Goal: Task Accomplishment & Management: Complete application form

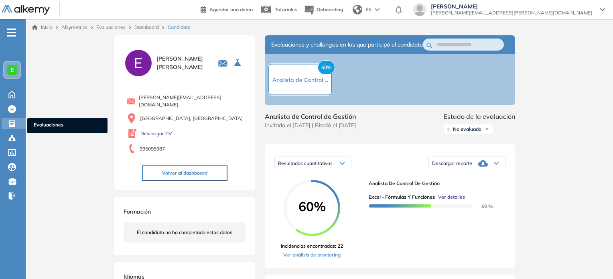
click at [40, 126] on span "Evaluaciones" at bounding box center [67, 125] width 67 height 9
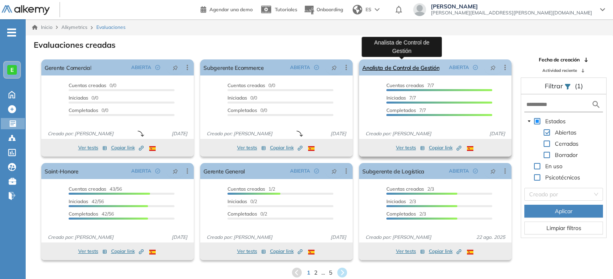
click at [416, 71] on link "Analista de Control de Gestión" at bounding box center [400, 67] width 77 height 16
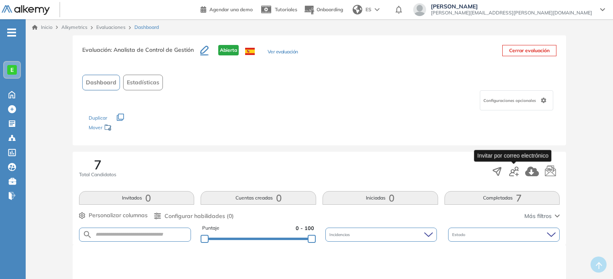
click at [513, 169] on icon "button" at bounding box center [514, 171] width 10 height 10
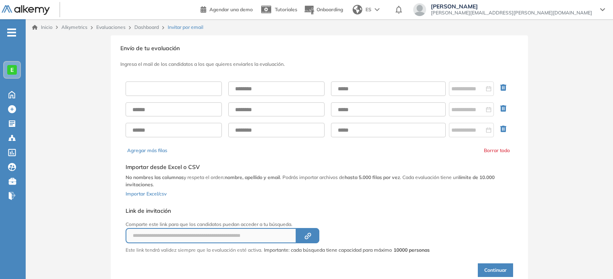
click at [159, 87] on input "text" at bounding box center [174, 88] width 96 height 14
paste input "**********"
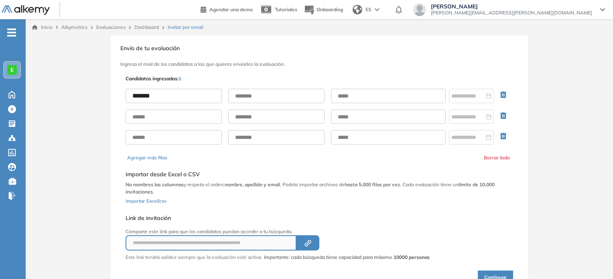
type input "******"
paste input "**********"
type input "******"
paste input "**********"
type input "**********"
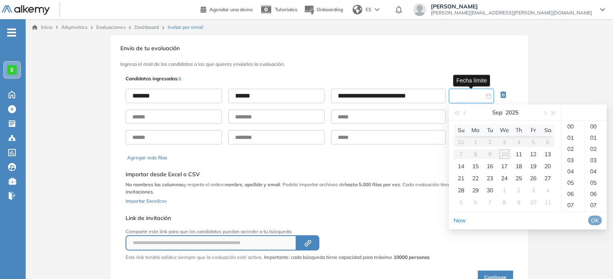
click at [453, 96] on input at bounding box center [467, 95] width 33 height 9
click at [519, 153] on div "11" at bounding box center [519, 154] width 10 height 10
click at [572, 192] on div "23" at bounding box center [572, 186] width 22 height 11
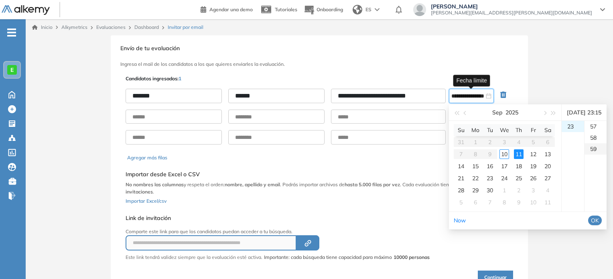
click at [596, 154] on div "59" at bounding box center [595, 148] width 22 height 11
type input "**********"
click at [599, 225] on span "OK" at bounding box center [595, 220] width 8 height 9
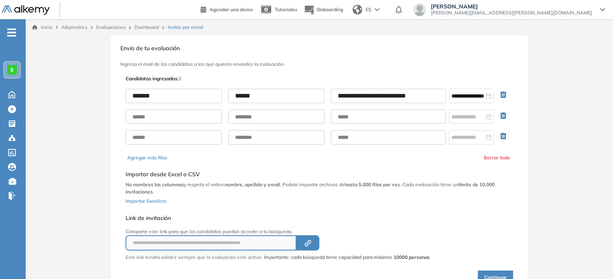
click at [501, 267] on div "Continuar" at bounding box center [319, 272] width 387 height 23
click at [499, 271] on button "Continuar" at bounding box center [495, 277] width 35 height 14
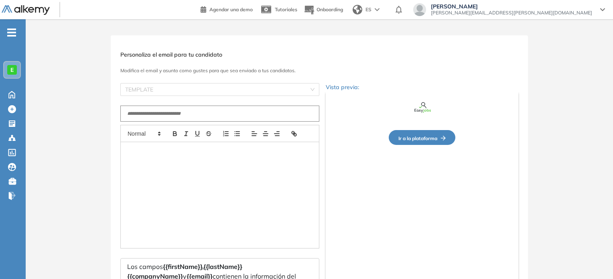
type input "**********"
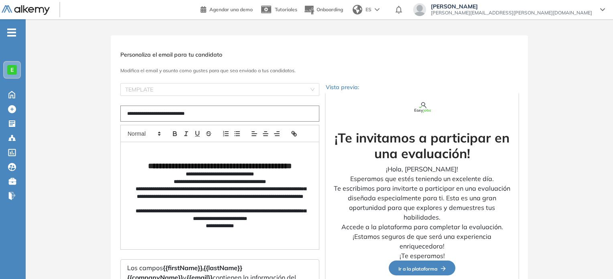
scroll to position [83, 0]
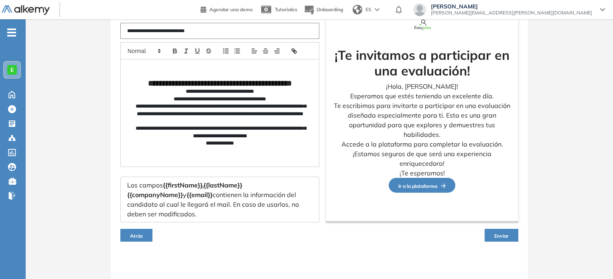
click at [507, 235] on span "Enviar" at bounding box center [501, 236] width 14 height 6
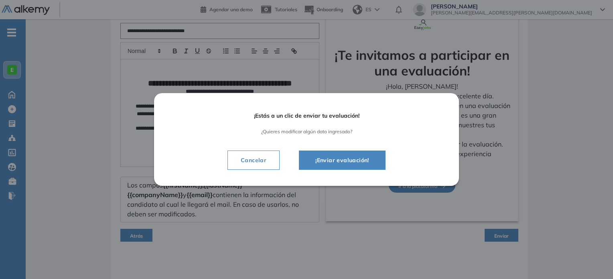
click at [367, 155] on button "¡Enviar evaluación!" at bounding box center [342, 159] width 87 height 19
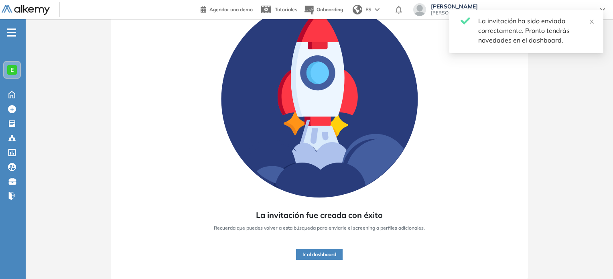
scroll to position [75, 0]
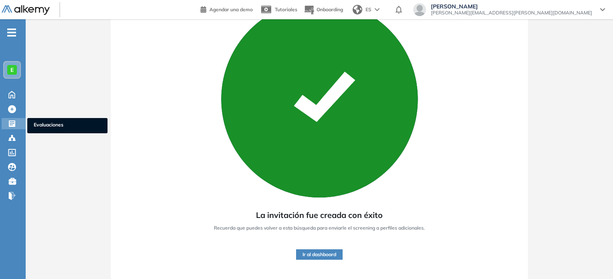
click at [42, 123] on span "Evaluaciones" at bounding box center [67, 125] width 67 height 9
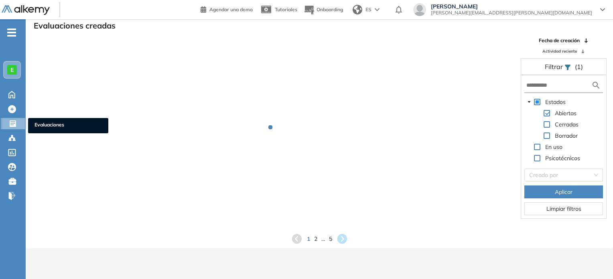
scroll to position [19, 0]
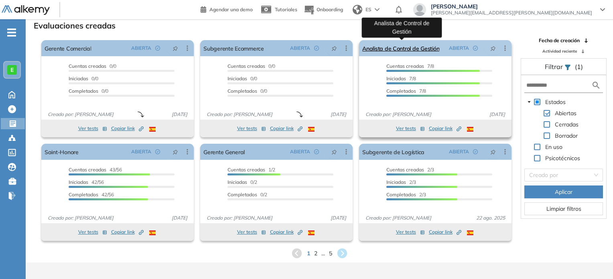
click at [399, 48] on link "Analista de Control de Gestión" at bounding box center [400, 48] width 77 height 16
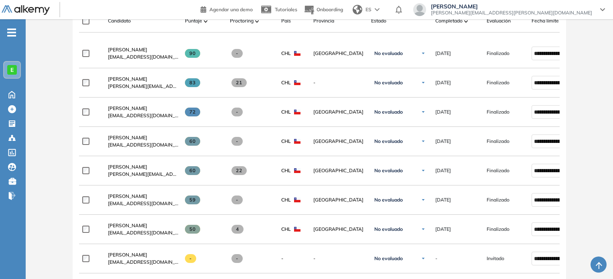
scroll to position [265, 0]
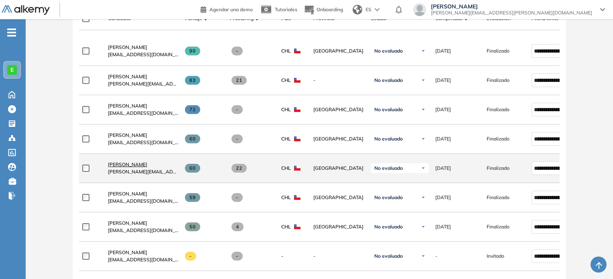
click at [145, 164] on span "[PERSON_NAME]" at bounding box center [127, 164] width 39 height 6
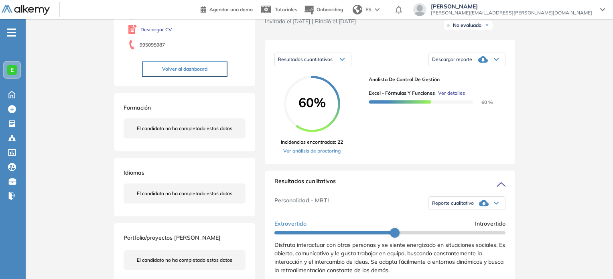
scroll to position [87, 0]
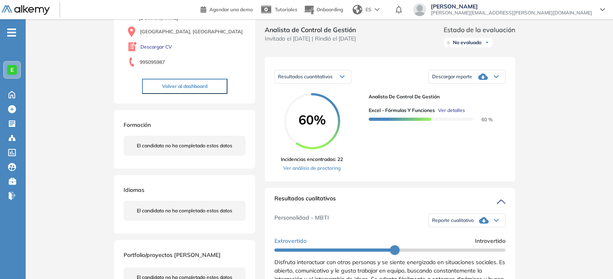
click at [479, 81] on icon at bounding box center [483, 77] width 10 height 10
click at [464, 107] on li "Descargar informe resumido" at bounding box center [462, 103] width 60 height 8
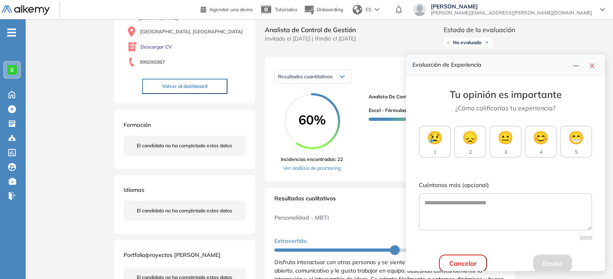
click at [592, 68] on icon "close" at bounding box center [592, 66] width 6 height 6
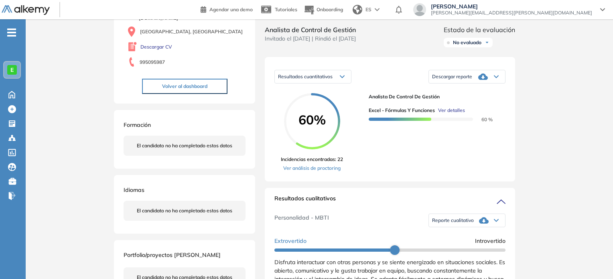
click at [488, 228] on div "Reporte cualitativo" at bounding box center [467, 220] width 76 height 16
click at [460, 251] on li "Reporte sin Afinidad AI" at bounding box center [455, 247] width 47 height 8
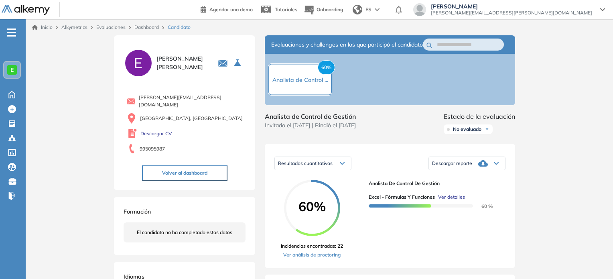
click at [152, 28] on link "Dashboard" at bounding box center [146, 27] width 24 height 6
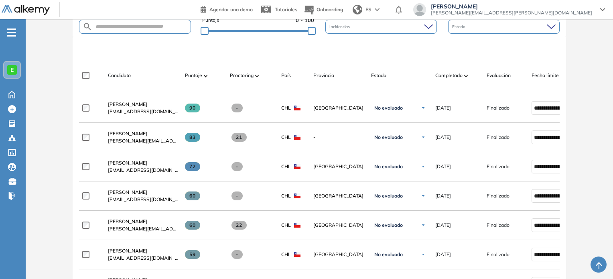
scroll to position [237, 0]
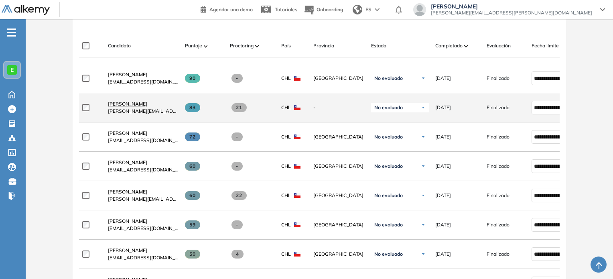
click at [147, 106] on span "[PERSON_NAME]" at bounding box center [127, 104] width 39 height 6
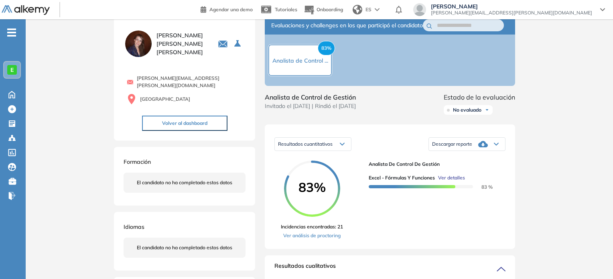
scroll to position [11, 0]
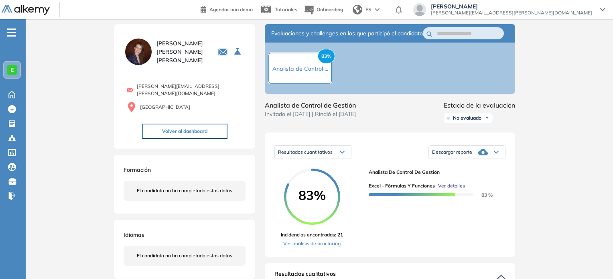
click at [473, 160] on div "Descargar reporte" at bounding box center [467, 152] width 76 height 16
click at [468, 183] on li "Descargar informe resumido" at bounding box center [462, 179] width 60 height 8
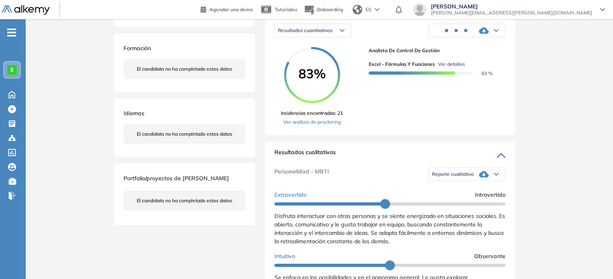
scroll to position [199, 0]
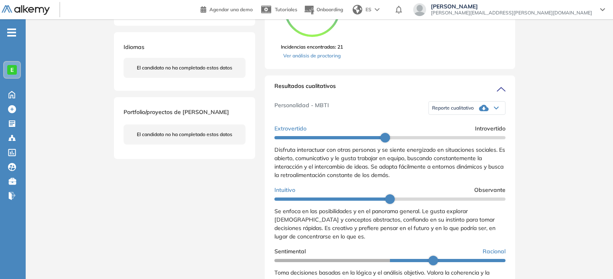
click at [466, 111] on span "Reporte cualitativo" at bounding box center [453, 108] width 42 height 6
click at [450, 139] on li "Reporte sin Afinidad AI" at bounding box center [455, 135] width 47 height 8
